Goal: Task Accomplishment & Management: Use online tool/utility

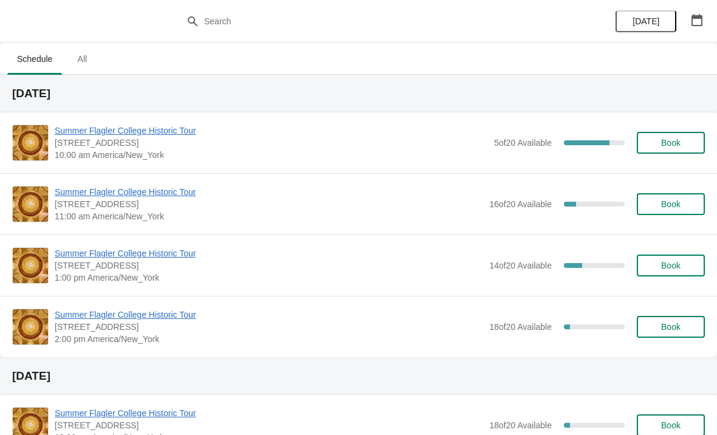
click at [73, 126] on span "Summer Flagler College Historic Tour" at bounding box center [271, 131] width 433 height 12
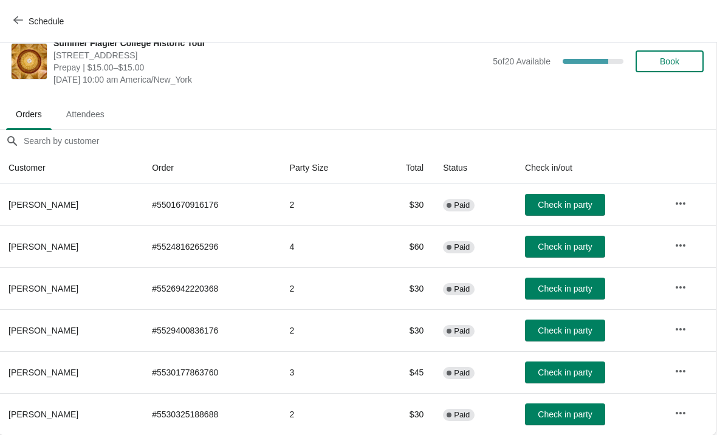
scroll to position [18, 1]
click at [12, 18] on button "Schedule" at bounding box center [39, 21] width 67 height 22
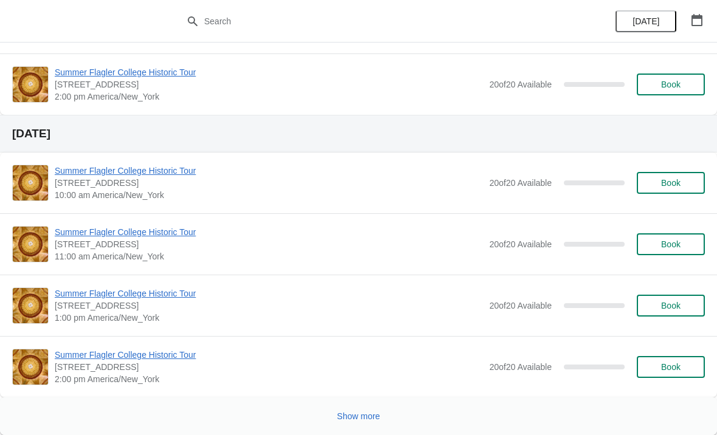
scroll to position [1938, 0]
click at [360, 415] on span "Show more" at bounding box center [358, 416] width 43 height 10
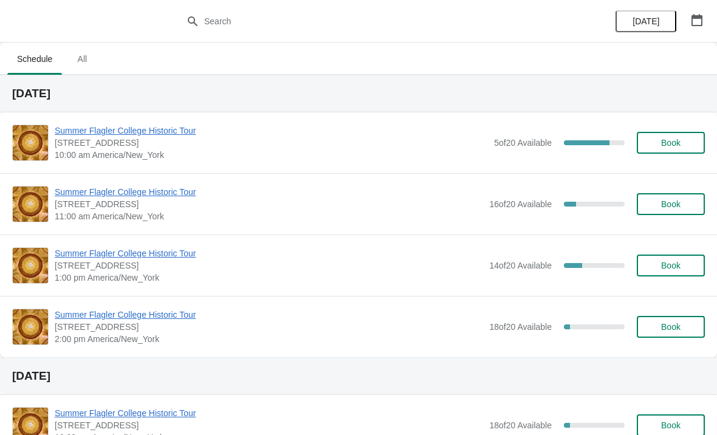
scroll to position [0, 0]
click at [169, 136] on span "Summer Flagler College Historic Tour" at bounding box center [271, 131] width 433 height 12
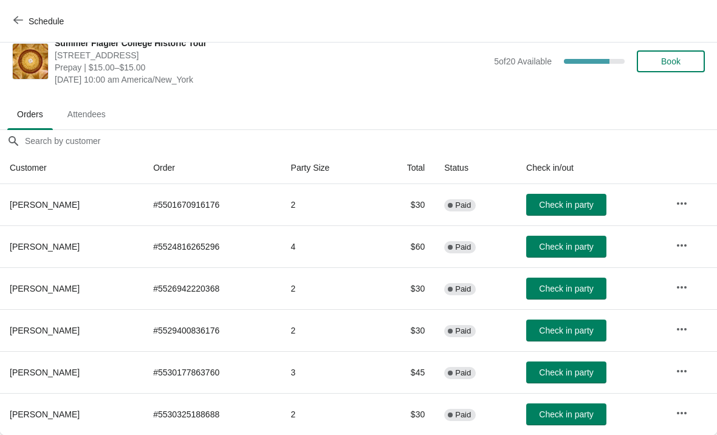
scroll to position [18, 0]
click at [14, 31] on button "Schedule" at bounding box center [39, 21] width 67 height 22
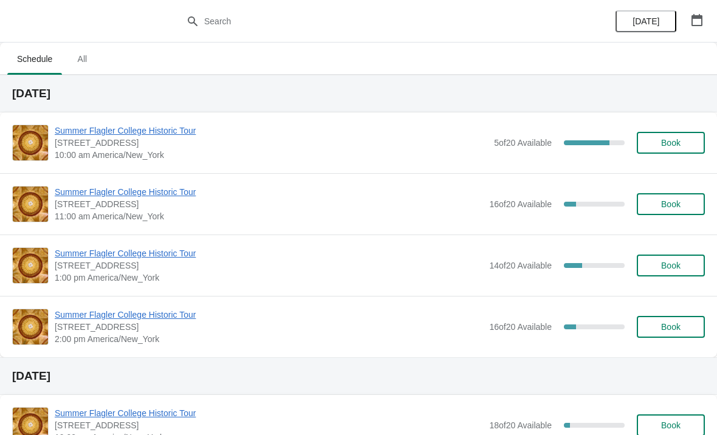
scroll to position [0, 0]
click at [75, 136] on span "Summer Flagler College Historic Tour" at bounding box center [271, 131] width 433 height 12
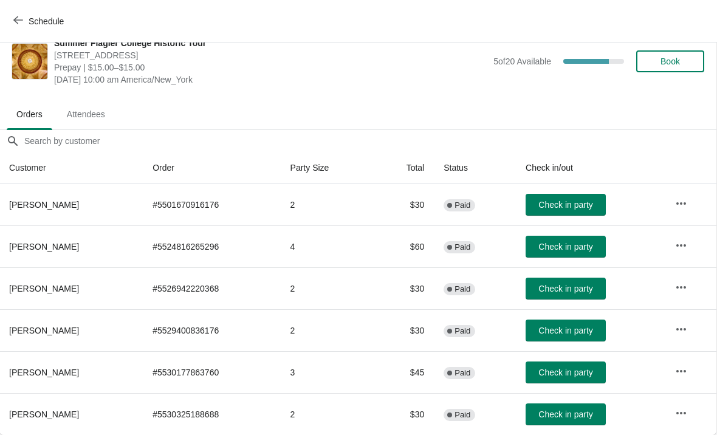
scroll to position [18, 1]
click at [24, 19] on span "Schedule" at bounding box center [40, 21] width 48 height 12
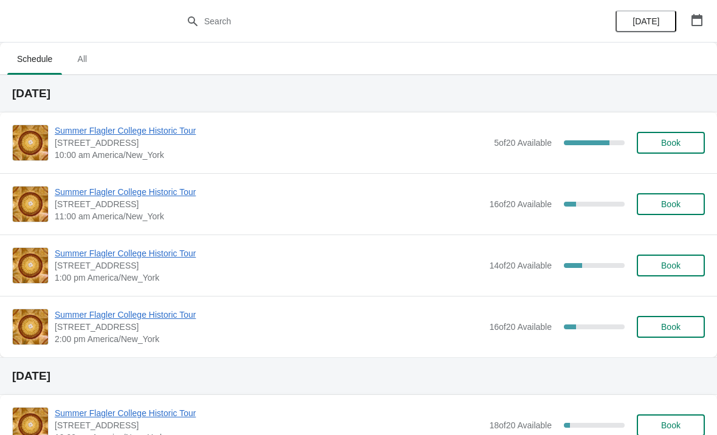
click at [69, 193] on span "Summer Flagler College Historic Tour" at bounding box center [269, 192] width 428 height 12
click at [64, 136] on span "Summer Flagler College Historic Tour" at bounding box center [271, 131] width 433 height 12
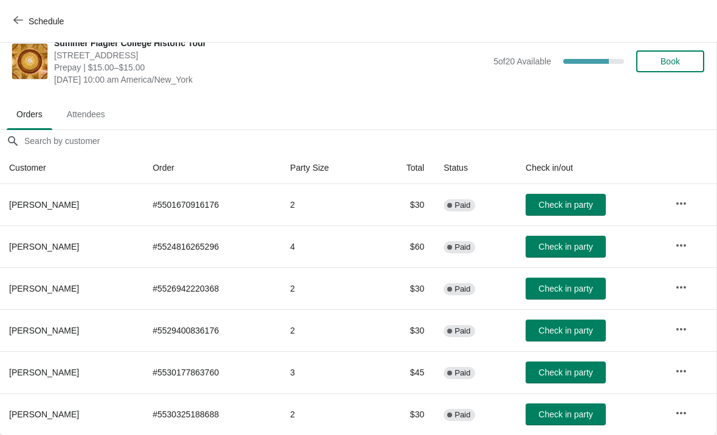
scroll to position [18, 1]
click at [686, 61] on span "Book" at bounding box center [670, 62] width 46 height 10
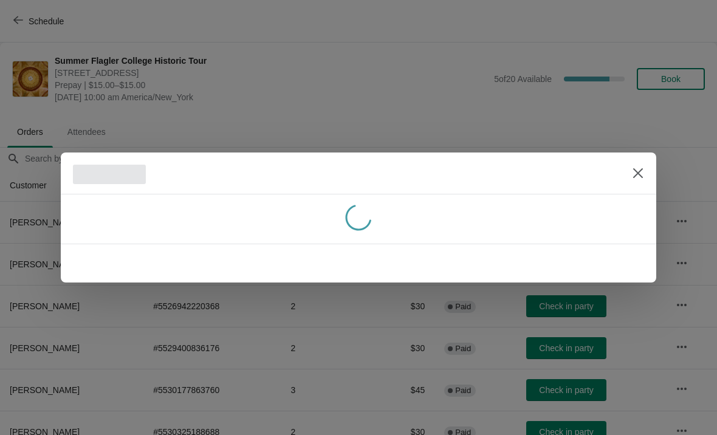
scroll to position [18, 0]
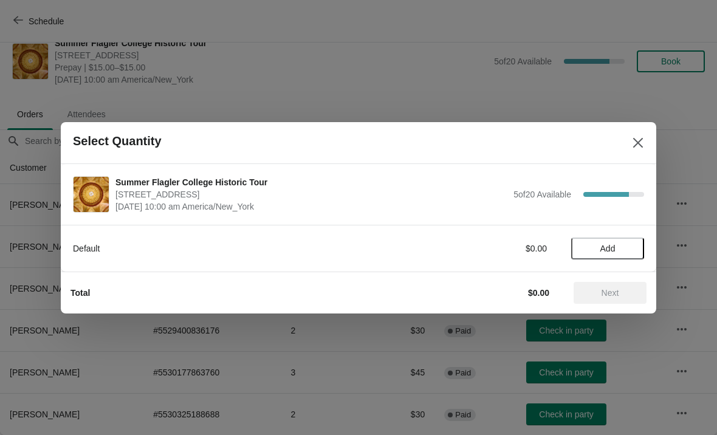
click at [611, 241] on button "Add" at bounding box center [607, 249] width 73 height 22
click at [627, 251] on icon at bounding box center [628, 248] width 13 height 13
click at [629, 252] on icon at bounding box center [628, 248] width 13 height 13
click at [614, 292] on span "Next" at bounding box center [611, 293] width 18 height 10
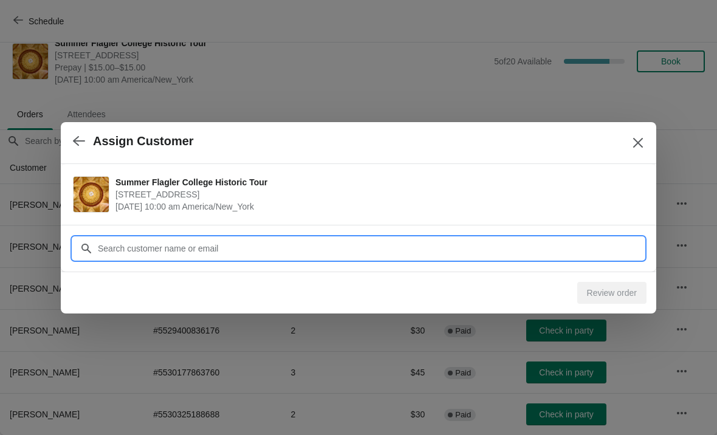
click at [198, 435] on div "Assign Customer Summer Flagler College Historic Tour 74 King Street, St. August…" at bounding box center [358, 435] width 717 height 0
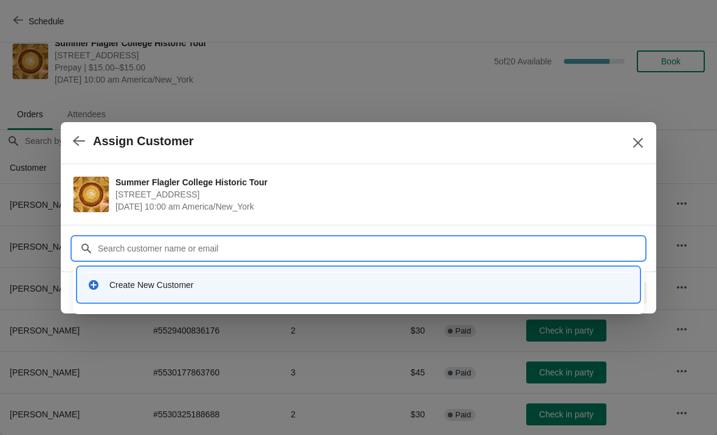
click at [161, 285] on div "Create New Customer" at bounding box center [369, 285] width 520 height 12
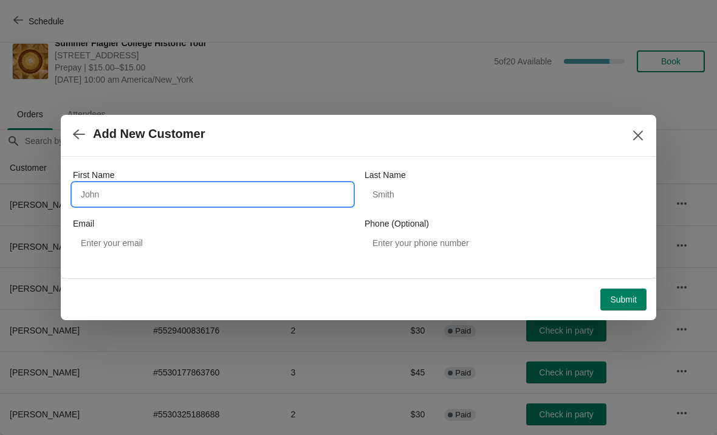
click at [174, 191] on input "First Name" at bounding box center [213, 195] width 280 height 22
type input "John"
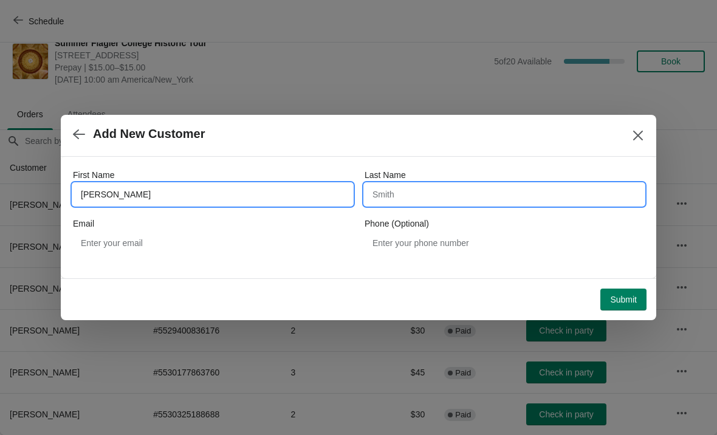
click at [450, 199] on input "Last Name" at bounding box center [505, 195] width 280 height 22
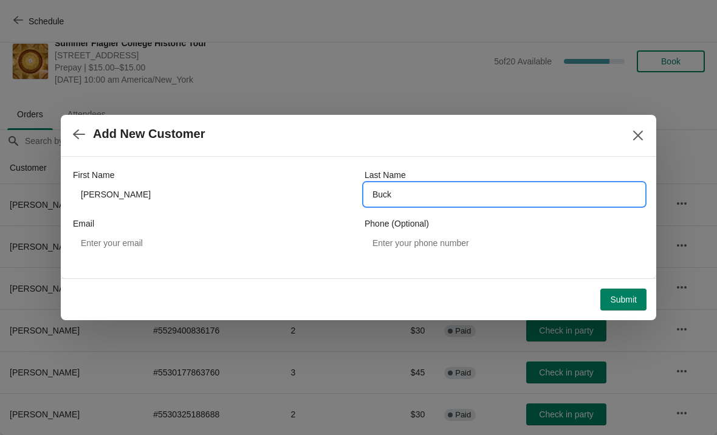
type input "Buckl"
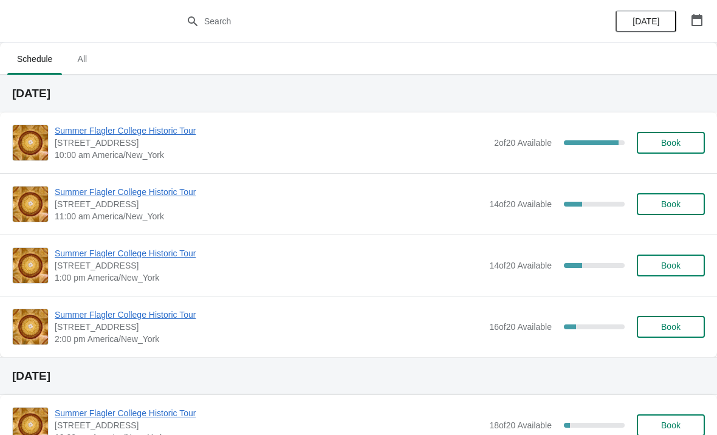
click at [163, 129] on span "Summer Flagler College Historic Tour" at bounding box center [271, 131] width 433 height 12
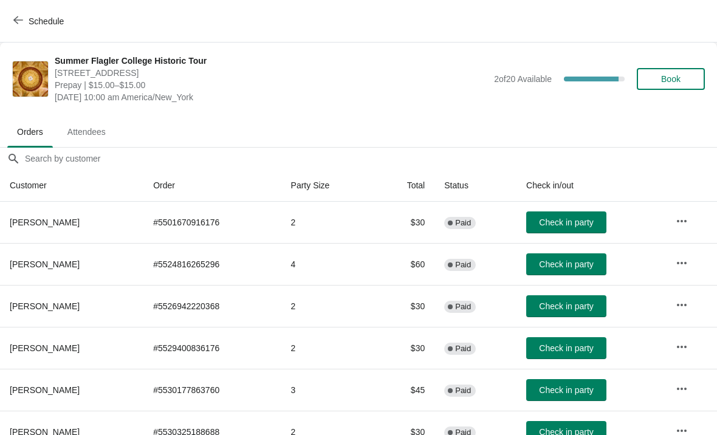
click at [583, 311] on span "Check in party" at bounding box center [566, 306] width 54 height 10
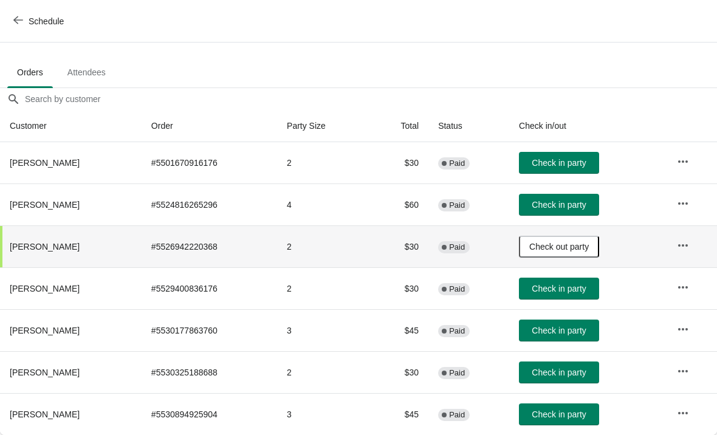
scroll to position [60, 0]
click at [581, 421] on button "Check in party" at bounding box center [559, 415] width 80 height 22
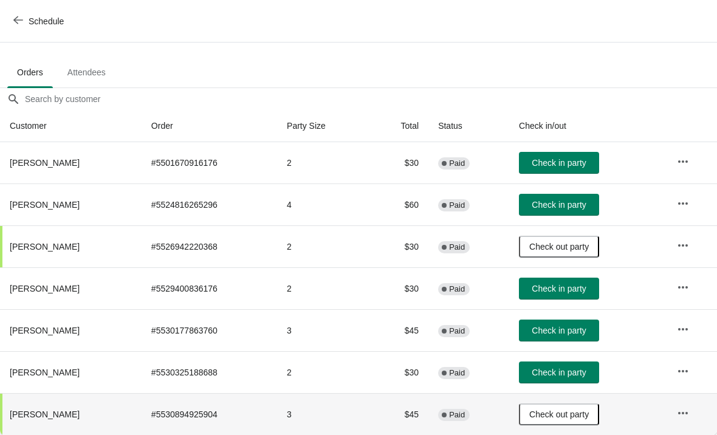
click at [586, 292] on span "Check in party" at bounding box center [559, 289] width 54 height 10
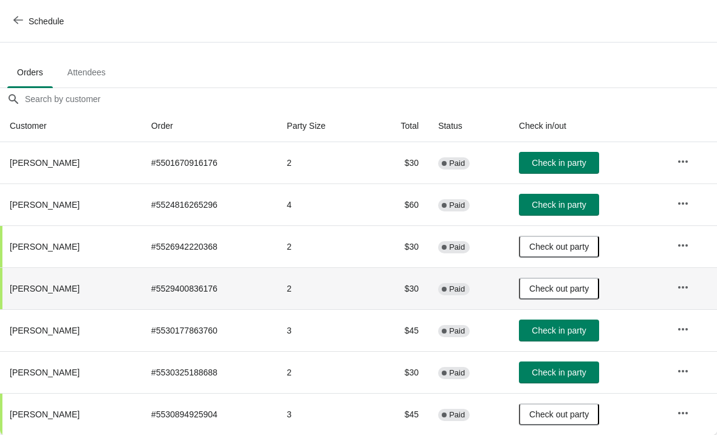
click at [584, 162] on span "Check in party" at bounding box center [559, 163] width 54 height 10
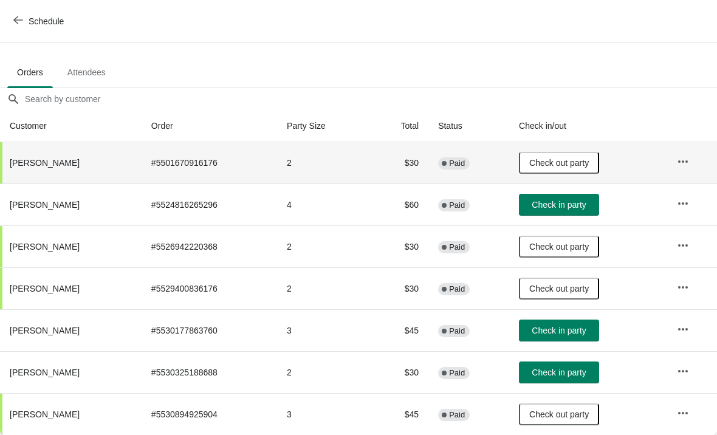
click at [586, 200] on span "Check in party" at bounding box center [559, 205] width 54 height 10
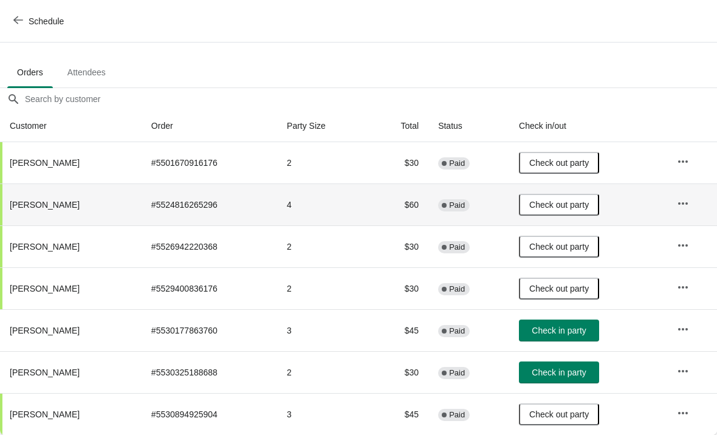
click at [554, 382] on button "Check in party" at bounding box center [559, 373] width 80 height 22
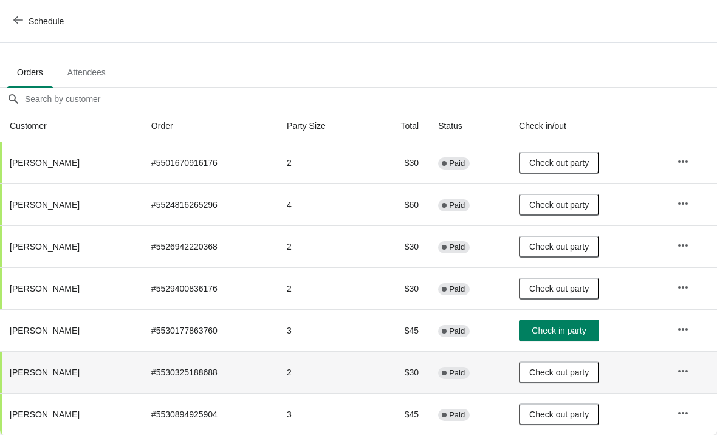
click at [549, 328] on span "Check in party" at bounding box center [559, 331] width 54 height 10
